Goal: Browse casually

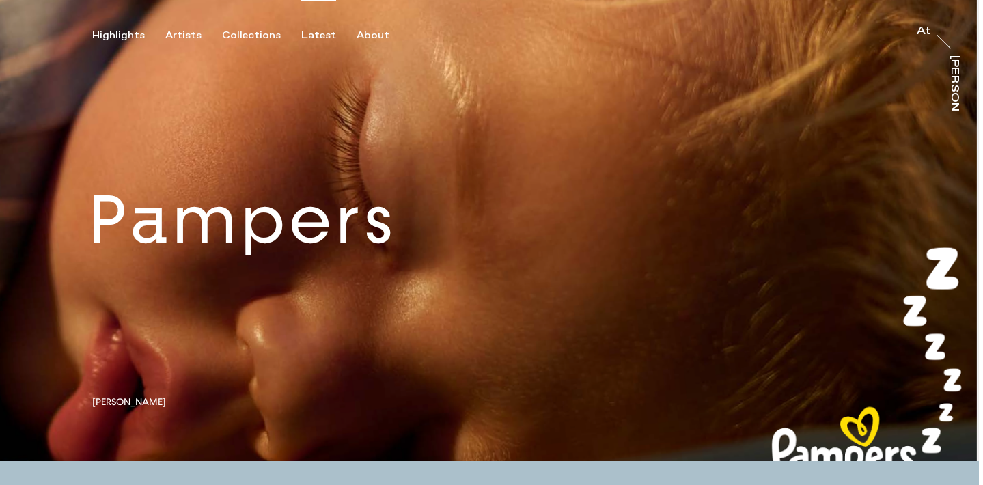
click at [305, 29] on div "Latest" at bounding box center [318, 35] width 35 height 12
click at [305, 34] on div "Latest" at bounding box center [318, 35] width 35 height 12
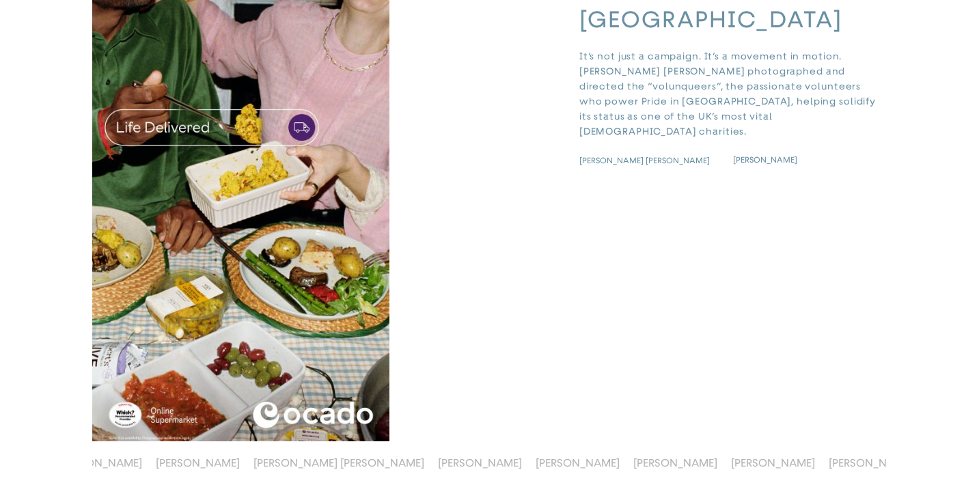
scroll to position [0, 232]
click at [631, 458] on span "[PERSON_NAME]" at bounding box center [673, 462] width 84 height 13
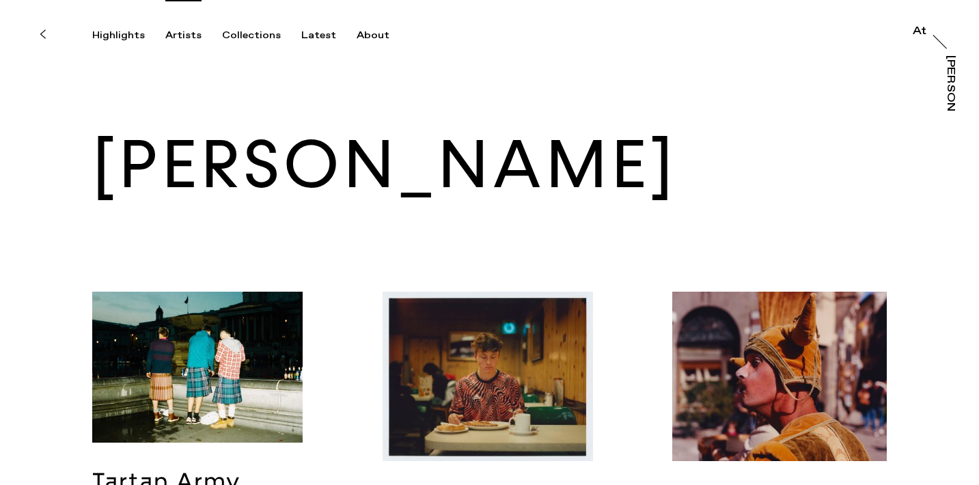
click at [176, 40] on div "Artists" at bounding box center [183, 35] width 36 height 12
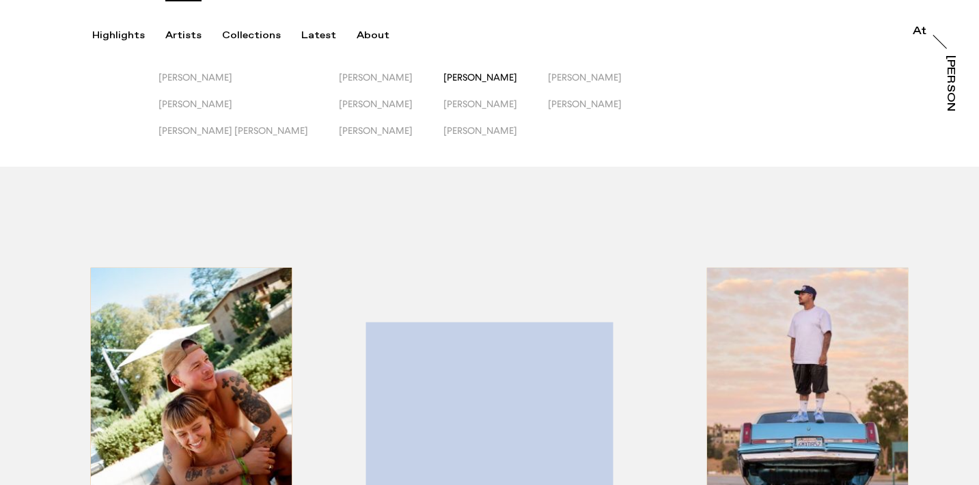
click at [443, 77] on span "[PERSON_NAME]" at bounding box center [480, 77] width 74 height 11
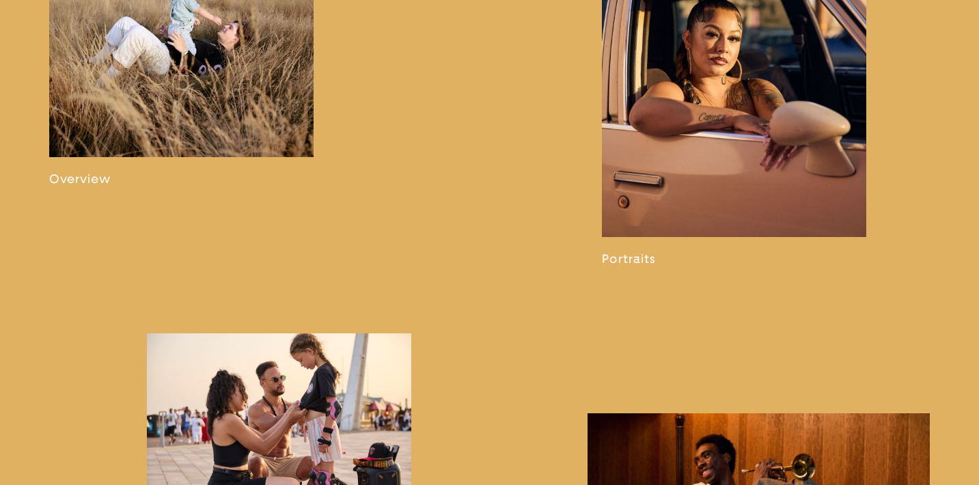
scroll to position [878, 0]
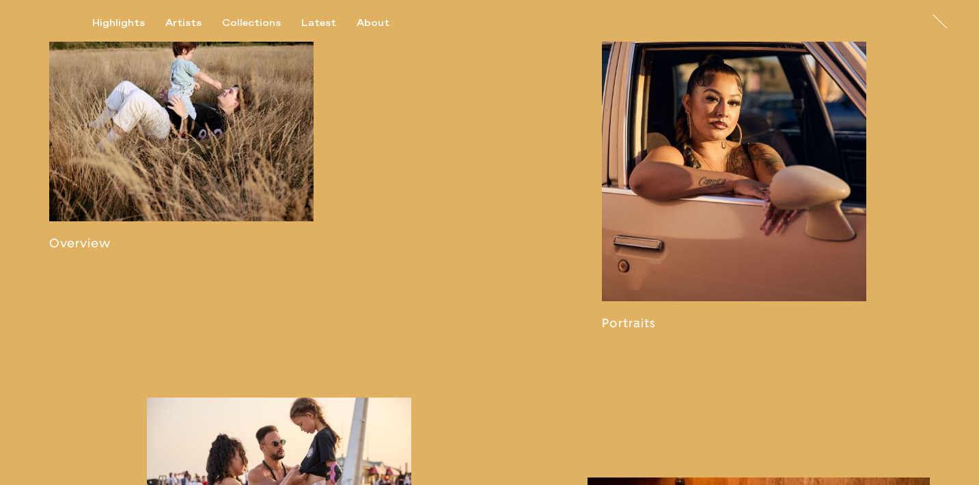
click at [158, 178] on link at bounding box center [181, 130] width 264 height 241
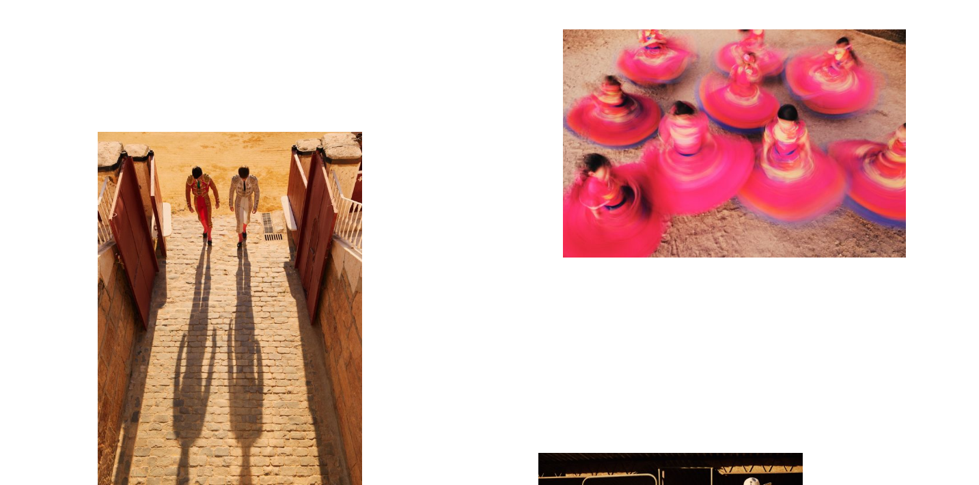
scroll to position [1318, 0]
